Goal: Transaction & Acquisition: Download file/media

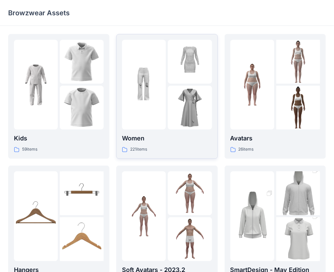
click at [158, 105] on img at bounding box center [144, 85] width 44 height 44
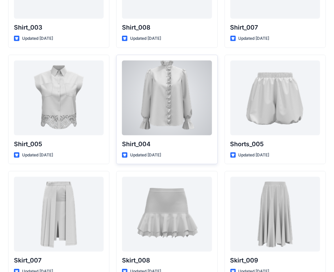
scroll to position [3125, 0]
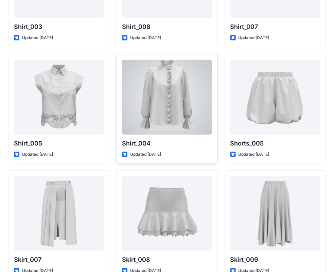
click at [167, 97] on div at bounding box center [167, 97] width 90 height 75
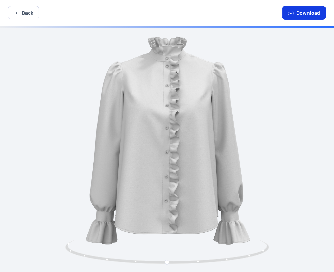
click at [311, 12] on button "Download" at bounding box center [305, 13] width 44 height 14
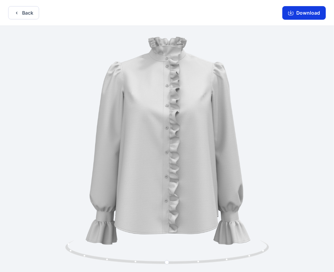
click at [288, 12] on button "Download" at bounding box center [305, 13] width 44 height 14
click at [28, 14] on button "Back" at bounding box center [23, 12] width 31 height 13
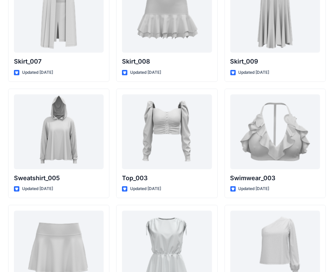
scroll to position [3324, 0]
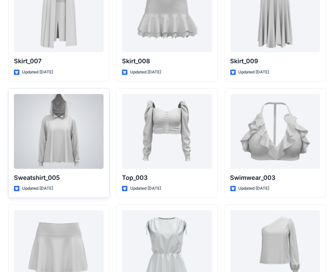
click at [62, 131] on div at bounding box center [59, 131] width 90 height 75
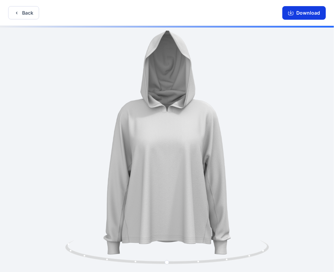
click at [301, 13] on button "Download" at bounding box center [305, 13] width 44 height 14
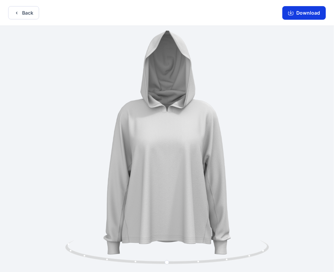
click at [295, 15] on button "Download" at bounding box center [305, 13] width 44 height 14
click at [22, 11] on button "Back" at bounding box center [23, 12] width 31 height 13
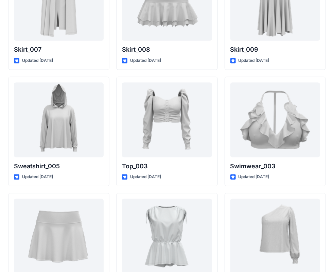
scroll to position [3336, 0]
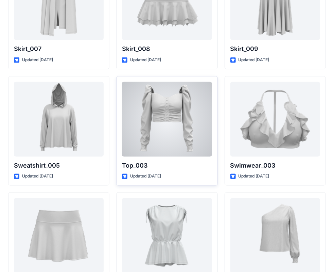
click at [173, 122] on div at bounding box center [167, 119] width 90 height 75
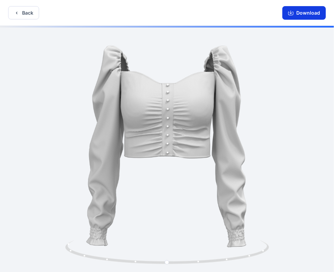
click at [309, 17] on button "Download" at bounding box center [305, 13] width 44 height 14
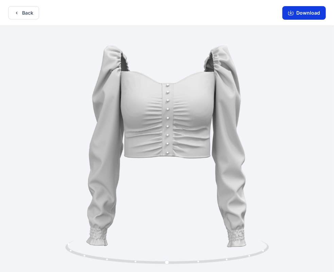
click at [300, 11] on button "Download" at bounding box center [305, 13] width 44 height 14
click at [10, 4] on div "Back Download" at bounding box center [167, 13] width 334 height 26
click at [17, 13] on icon "button" at bounding box center [16, 13] width 1 height 2
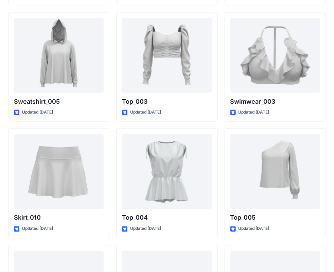
scroll to position [3426, 0]
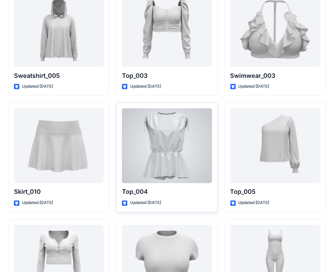
click at [158, 131] on div at bounding box center [167, 145] width 90 height 75
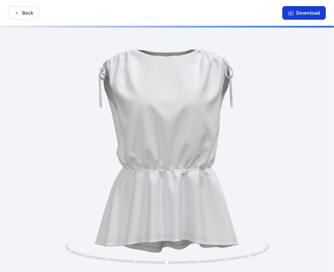
click at [305, 11] on button "Download" at bounding box center [305, 13] width 44 height 14
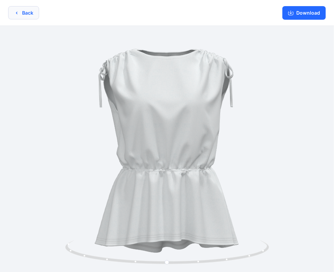
click at [19, 7] on button "Back" at bounding box center [23, 12] width 31 height 13
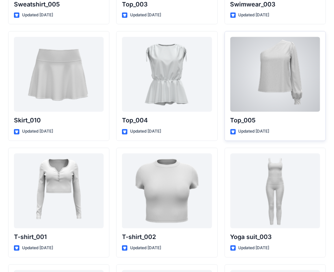
scroll to position [3498, 0]
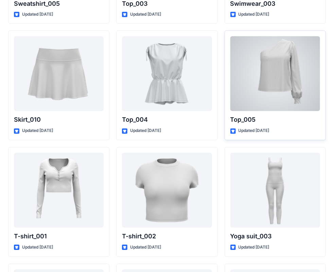
click at [282, 90] on div at bounding box center [276, 73] width 90 height 75
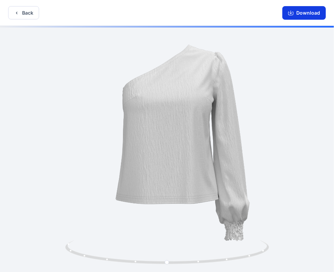
click at [310, 7] on button "Download" at bounding box center [305, 13] width 44 height 14
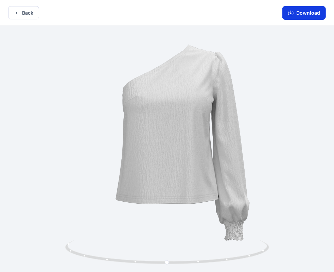
click at [296, 11] on button "Download" at bounding box center [305, 13] width 44 height 14
click at [32, 14] on button "Back" at bounding box center [23, 12] width 31 height 13
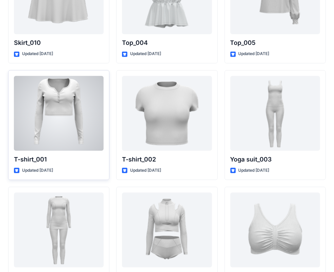
scroll to position [3575, 0]
click at [65, 108] on div at bounding box center [59, 113] width 90 height 75
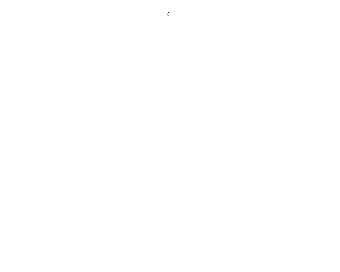
click at [65, 108] on div at bounding box center [170, 136] width 340 height 272
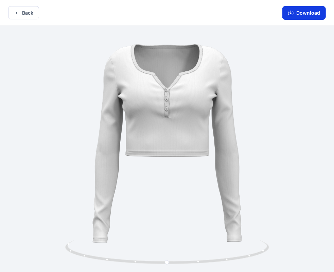
click at [294, 9] on button "Download" at bounding box center [305, 13] width 44 height 14
click at [26, 14] on button "Back" at bounding box center [23, 12] width 31 height 13
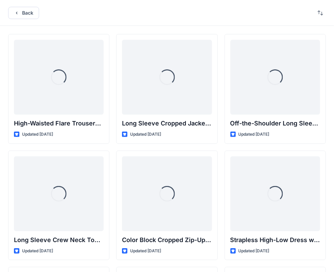
scroll to position [3575, 0]
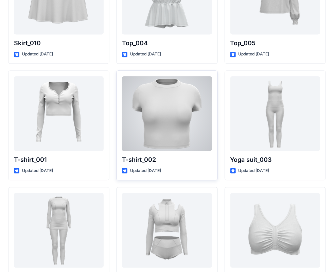
click at [148, 116] on div at bounding box center [167, 113] width 90 height 75
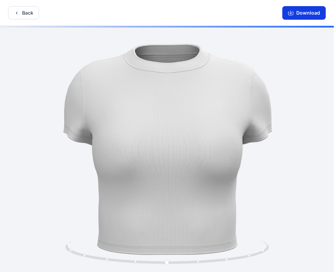
click at [310, 14] on button "Download" at bounding box center [305, 13] width 44 height 14
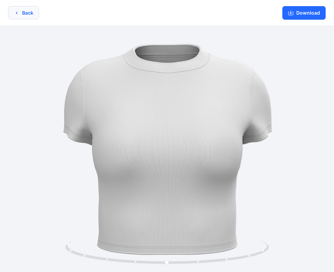
click at [21, 11] on button "Back" at bounding box center [23, 12] width 31 height 13
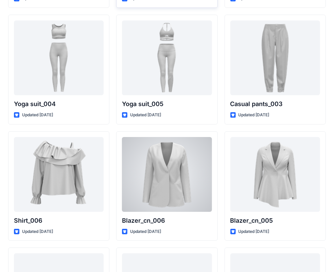
scroll to position [3865, 0]
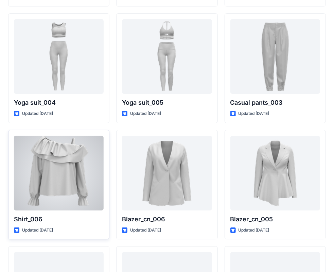
click at [73, 166] on div at bounding box center [59, 173] width 90 height 75
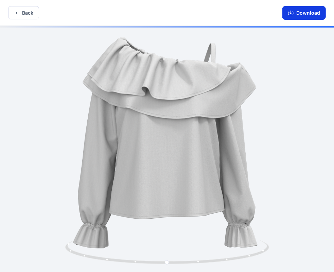
click at [300, 17] on button "Download" at bounding box center [305, 13] width 44 height 14
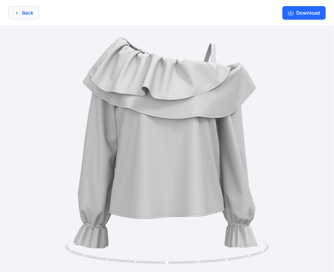
click at [21, 17] on button "Back" at bounding box center [23, 12] width 31 height 13
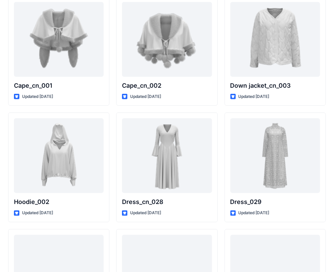
scroll to position [4242, 0]
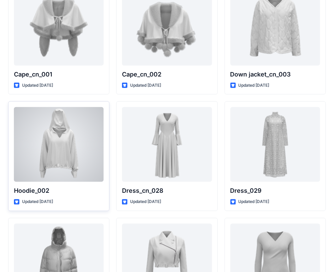
click at [66, 133] on div at bounding box center [59, 144] width 90 height 75
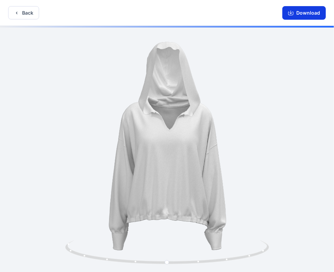
click at [298, 11] on button "Download" at bounding box center [305, 13] width 44 height 14
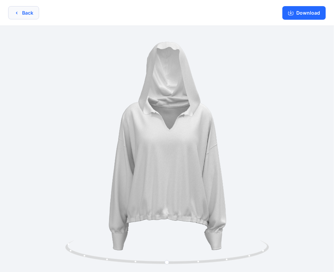
click at [13, 13] on button "Back" at bounding box center [23, 12] width 31 height 13
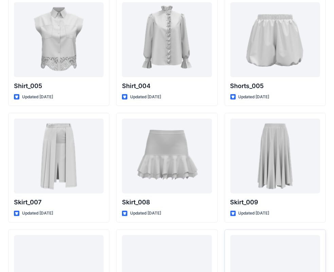
scroll to position [3166, 0]
